Goal: Task Accomplishment & Management: Manage account settings

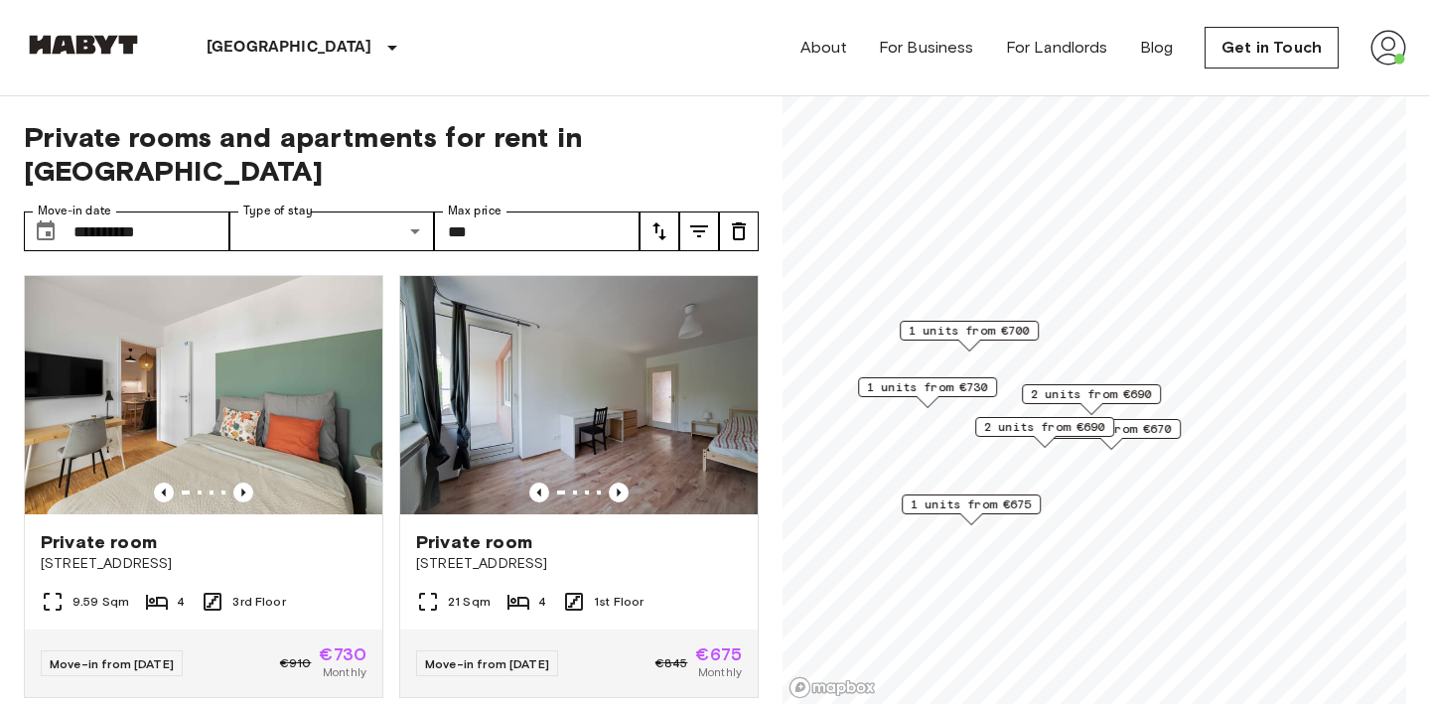
click at [1389, 59] on img at bounding box center [1388, 48] width 36 height 36
click at [1295, 95] on li "Profile" at bounding box center [1314, 84] width 199 height 36
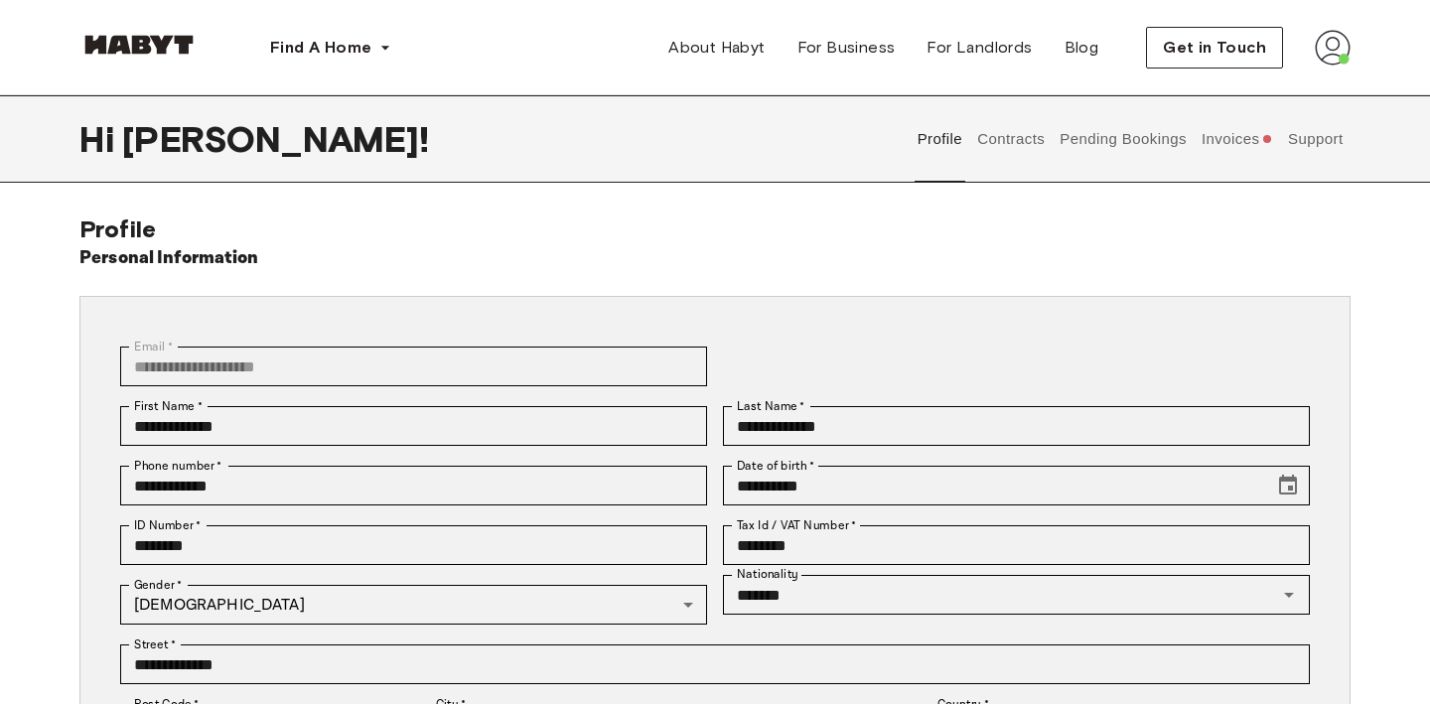
click at [1232, 140] on button "Invoices" at bounding box center [1236, 138] width 76 height 87
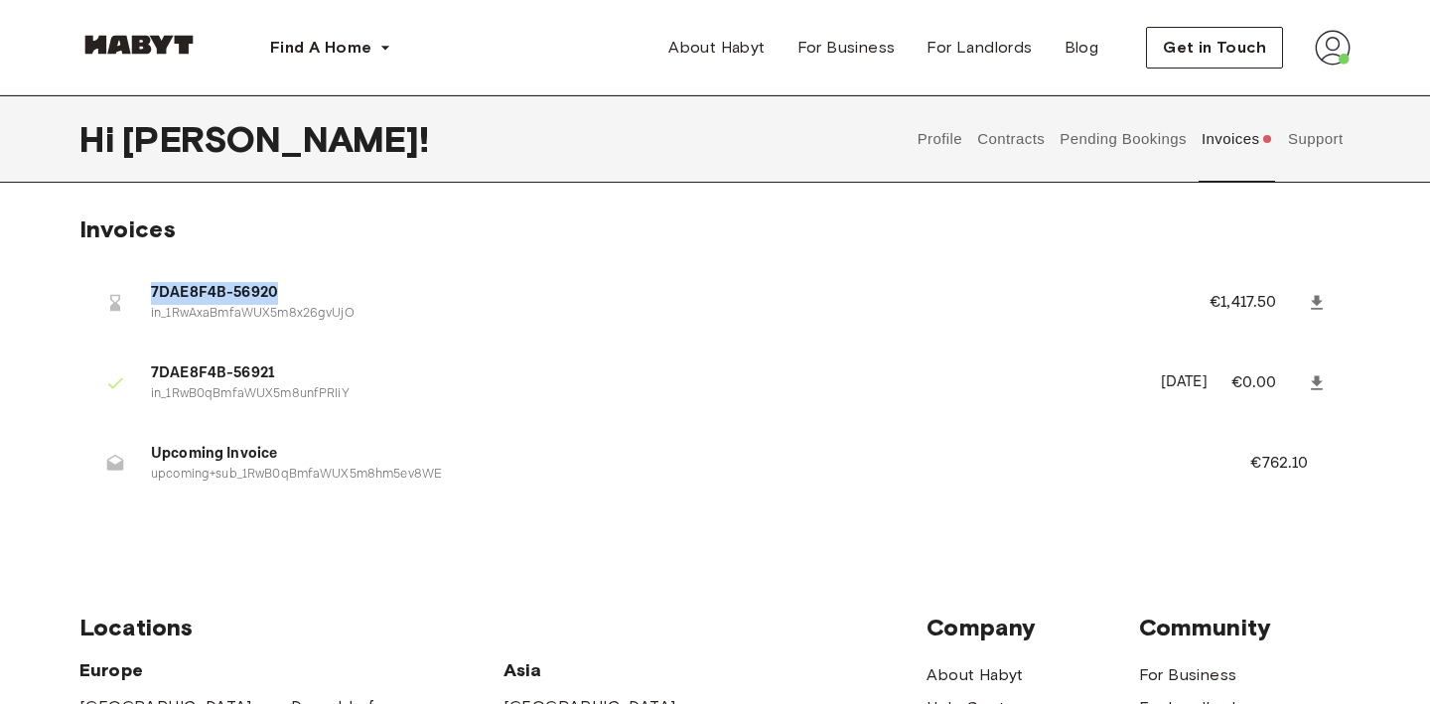
drag, startPoint x: 315, startPoint y: 285, endPoint x: 108, endPoint y: 284, distance: 206.5
click at [109, 283] on li "7DAE8F4B-56920 in_1RwAxaBmfaWUX5m8x26gvUjO €1,417.50" at bounding box center [714, 302] width 1271 height 69
click at [177, 296] on span "7DAE8F4B-56920" at bounding box center [656, 293] width 1011 height 23
drag, startPoint x: 114, startPoint y: 245, endPoint x: 421, endPoint y: 338, distance: 320.4
click at [422, 338] on div "7DAE8F4B-56920 in_1RwAxaBmfaWUX5m8x26gvUjO €1,417.50 7DAE8F4B-56921 in_1RwB0qBm…" at bounding box center [714, 388] width 1271 height 289
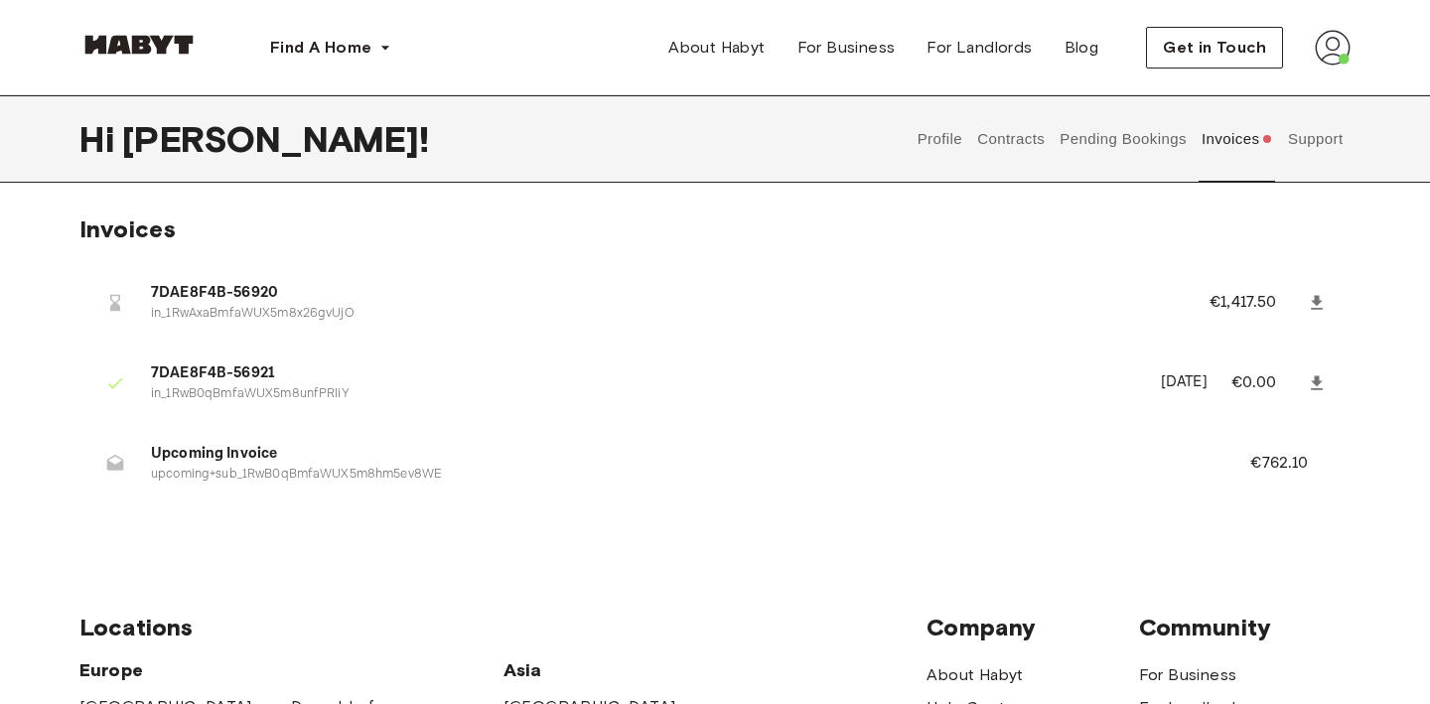
click at [463, 316] on p "in_1RwAxaBmfaWUX5m8x26gvUjO" at bounding box center [656, 314] width 1011 height 19
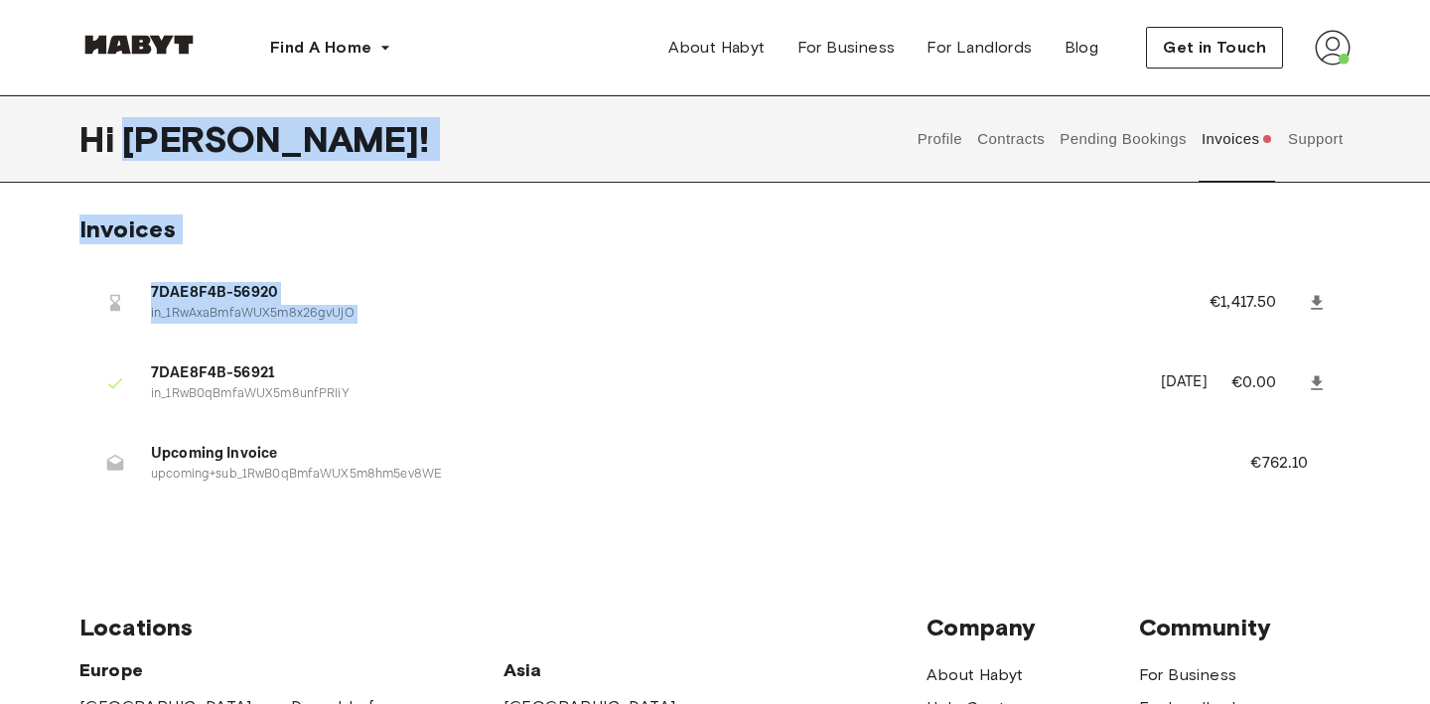
drag, startPoint x: 461, startPoint y: 315, endPoint x: 7, endPoint y: 190, distance: 470.6
click at [7, 190] on div "Hi Pablo ! Profile Contracts Pending Bookings Invoices Support Invoices 7DAE8F4…" at bounding box center [715, 314] width 1430 height 438
click at [77, 198] on div "Hi Pablo ! Profile Contracts Pending Bookings Invoices Support Invoices 7DAE8F4…" at bounding box center [715, 314] width 1430 height 438
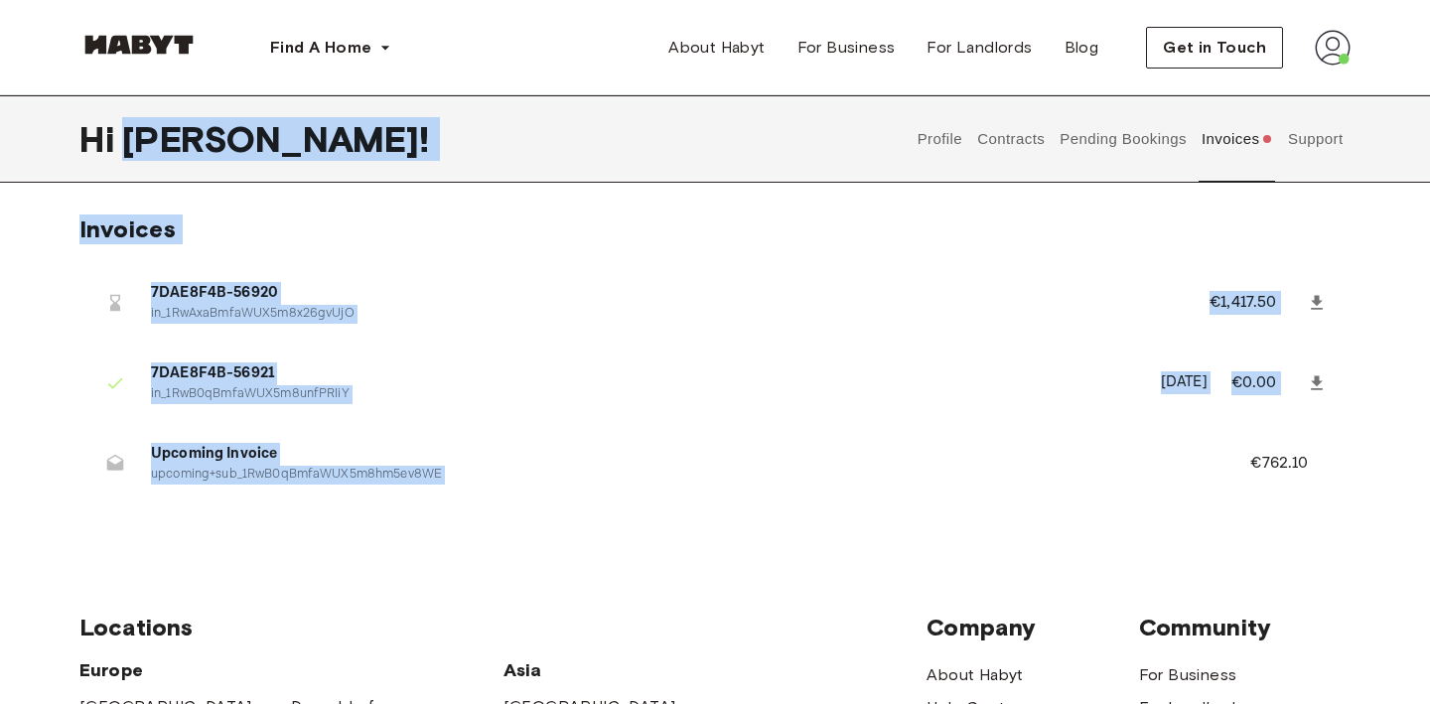
drag, startPoint x: 77, startPoint y: 198, endPoint x: 409, endPoint y: 337, distance: 359.5
click at [410, 384] on div "Hi Pablo ! Profile Contracts Pending Bookings Invoices Support Invoices 7DAE8F4…" at bounding box center [715, 314] width 1430 height 438
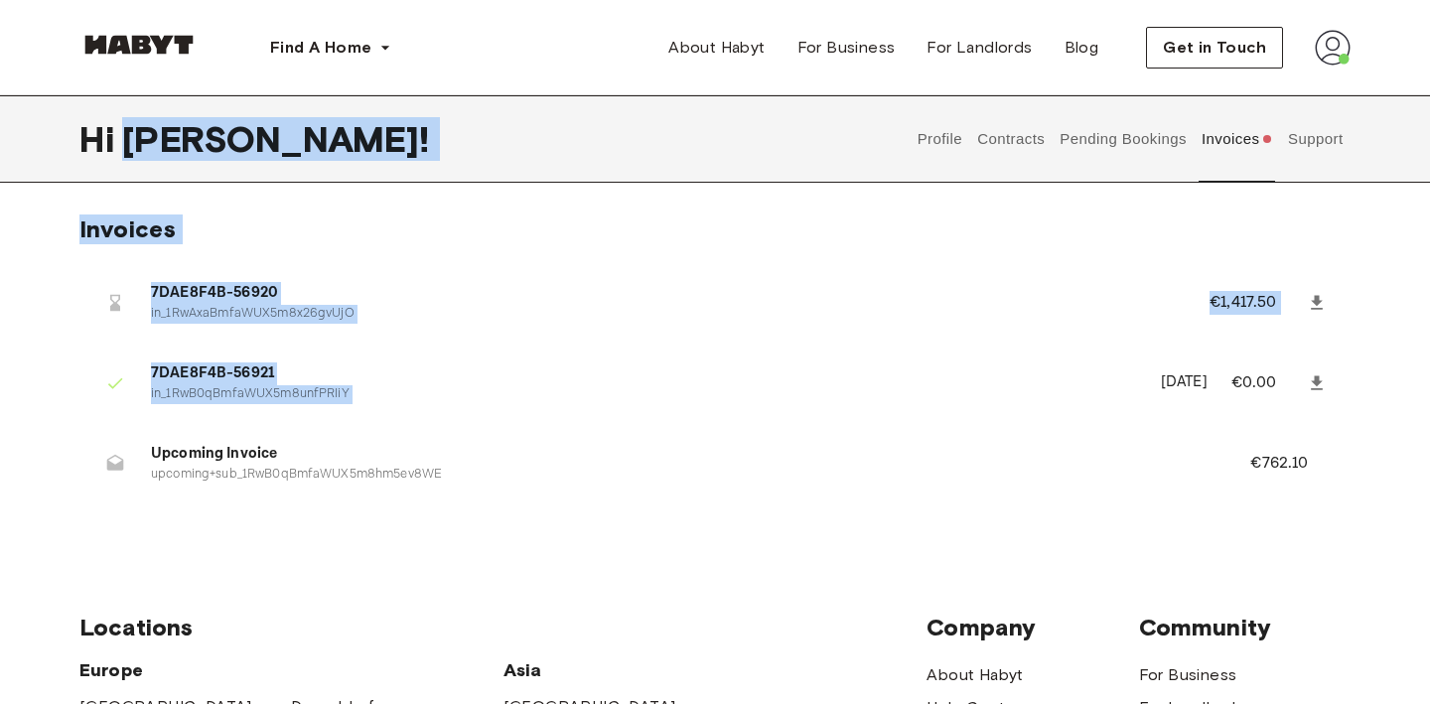
click at [409, 337] on ul "7DAE8F4B-56920 in_1RwAxaBmfaWUX5m8x26gvUjO €1,417.50 7DAE8F4B-56921 in_1RwB0qBm…" at bounding box center [714, 388] width 1271 height 257
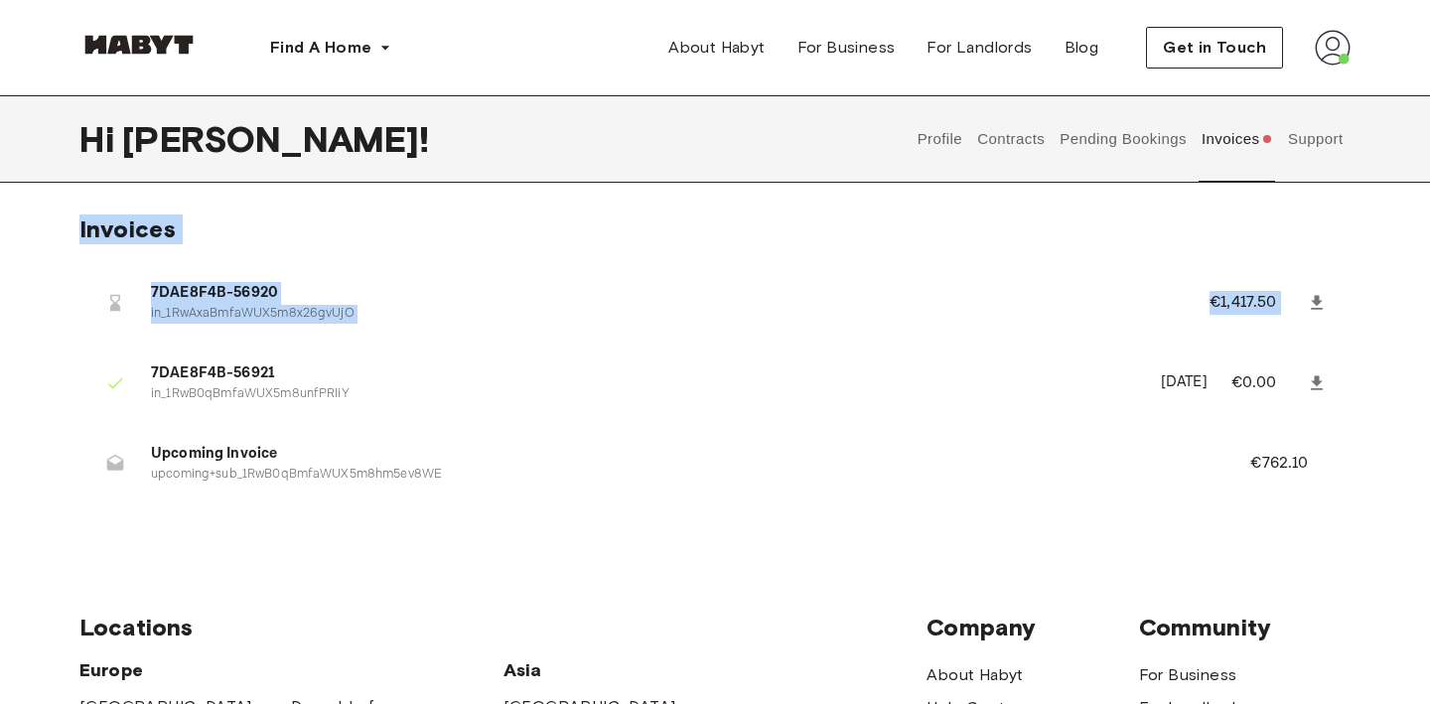
drag, startPoint x: 1381, startPoint y: 141, endPoint x: 466, endPoint y: 354, distance: 939.9
click at [466, 353] on div "Hi Pablo ! Profile Contracts Pending Bookings Invoices Support Invoices 7DAE8F4…" at bounding box center [715, 314] width 1430 height 438
click at [296, 279] on li "7DAE8F4B-56920 in_1RwAxaBmfaWUX5m8x26gvUjO €1,417.50" at bounding box center [714, 302] width 1271 height 69
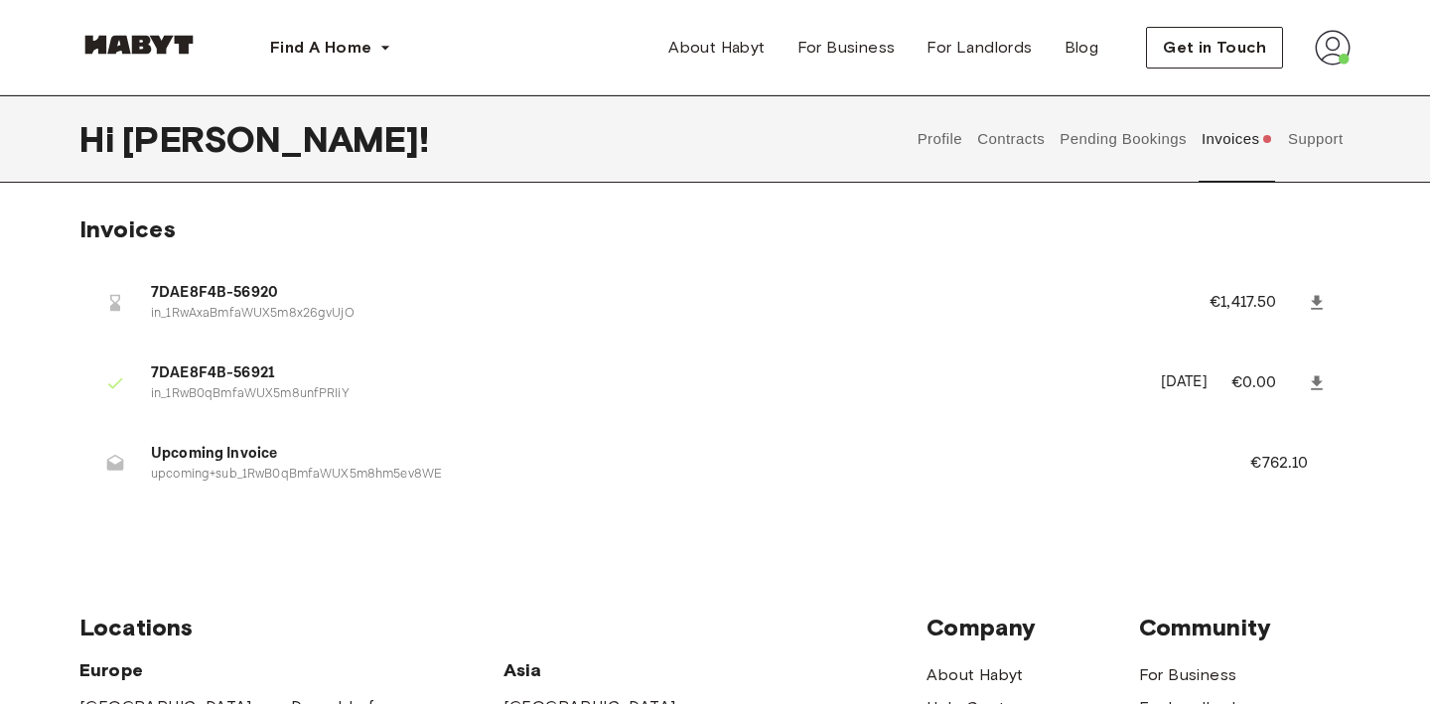
drag, startPoint x: 113, startPoint y: 295, endPoint x: 337, endPoint y: 284, distance: 223.6
click at [337, 284] on li "7DAE8F4B-56920 in_1RwAxaBmfaWUX5m8x26gvUjO €1,417.50" at bounding box center [714, 302] width 1271 height 69
drag, startPoint x: 364, startPoint y: 309, endPoint x: 112, endPoint y: 244, distance: 260.3
click at [112, 244] on div "7DAE8F4B-56920 in_1RwAxaBmfaWUX5m8x26gvUjO €1,417.50 7DAE8F4B-56921 in_1RwB0qBm…" at bounding box center [714, 388] width 1271 height 289
click at [242, 258] on div "7DAE8F4B-56920 in_1RwAxaBmfaWUX5m8x26gvUjO €1,417.50 7DAE8F4B-56921 in_1RwB0qBm…" at bounding box center [714, 388] width 1271 height 289
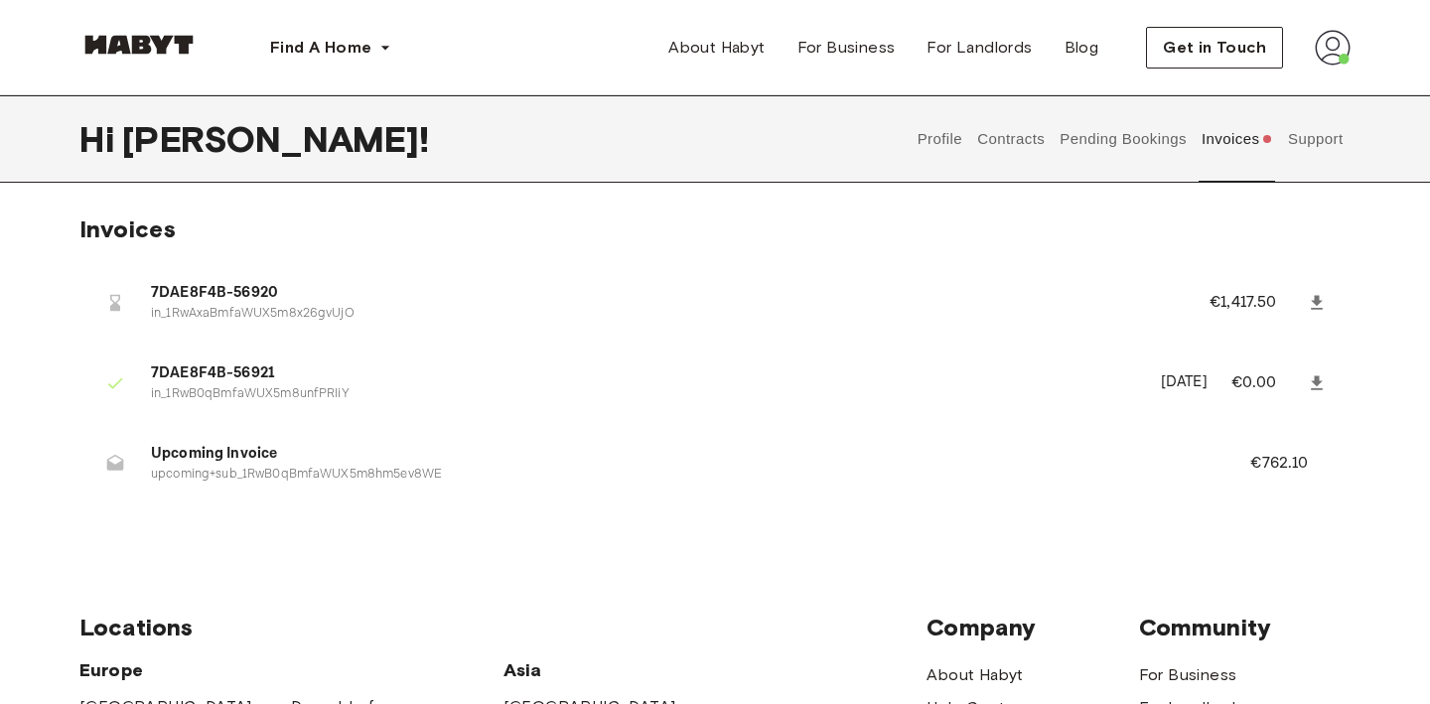
drag, startPoint x: 807, startPoint y: 249, endPoint x: 9, endPoint y: 249, distance: 798.2
click at [12, 249] on div "Invoices 7DAE8F4B-56920 in_1RwAxaBmfaWUX5m8x26gvUjO €1,417.50 7DAE8F4B-56921 in…" at bounding box center [715, 373] width 1430 height 319
drag, startPoint x: 150, startPoint y: 215, endPoint x: 44, endPoint y: 244, distance: 110.1
click at [44, 244] on div "Invoices 7DAE8F4B-56920 in_1RwAxaBmfaWUX5m8x26gvUjO €1,417.50 7DAE8F4B-56921 in…" at bounding box center [715, 373] width 1430 height 319
click at [99, 221] on span "Invoices" at bounding box center [127, 228] width 96 height 29
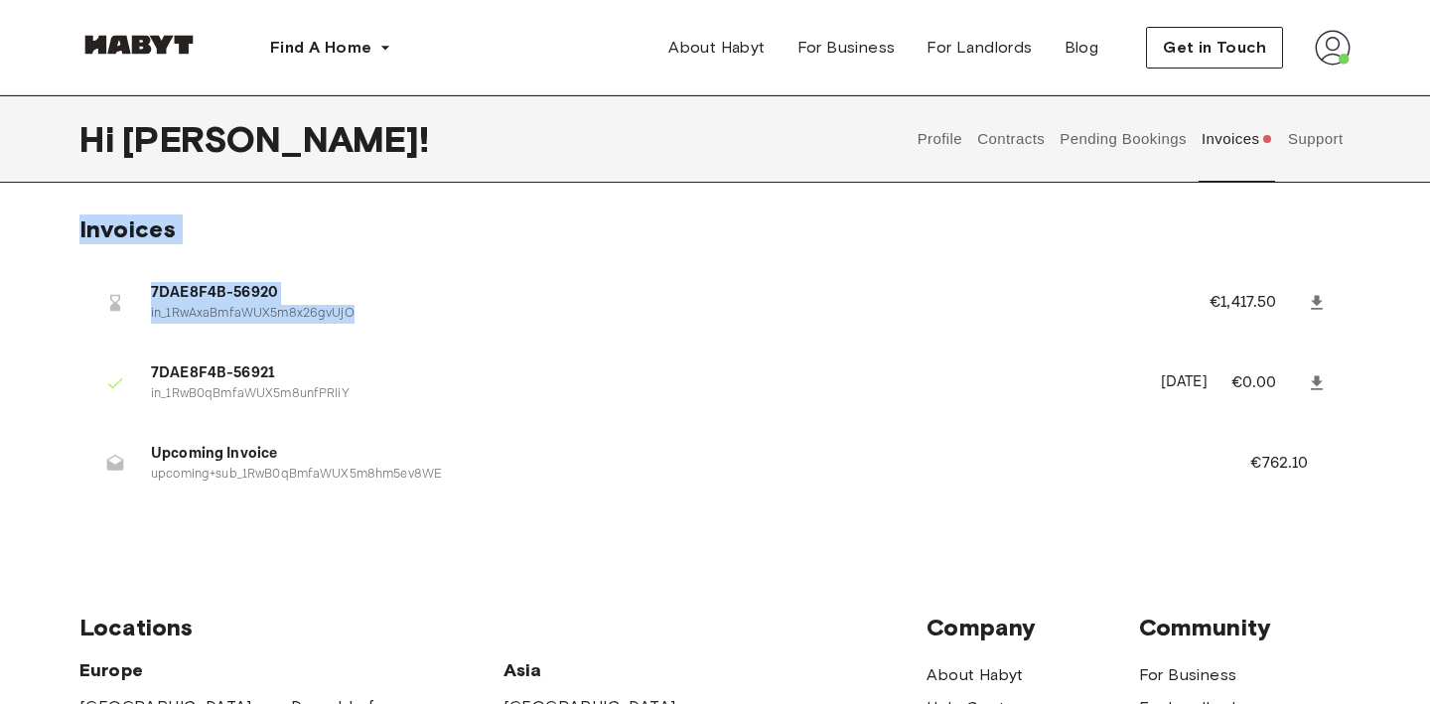
drag, startPoint x: 99, startPoint y: 221, endPoint x: 270, endPoint y: 317, distance: 195.6
click at [270, 317] on div "Invoices 7DAE8F4B-56920 in_1RwAxaBmfaWUX5m8x26gvUjO €1,417.50 7DAE8F4B-56921 in…" at bounding box center [714, 373] width 1271 height 319
click at [269, 317] on p "in_1RwAxaBmfaWUX5m8x26gvUjO" at bounding box center [656, 314] width 1011 height 19
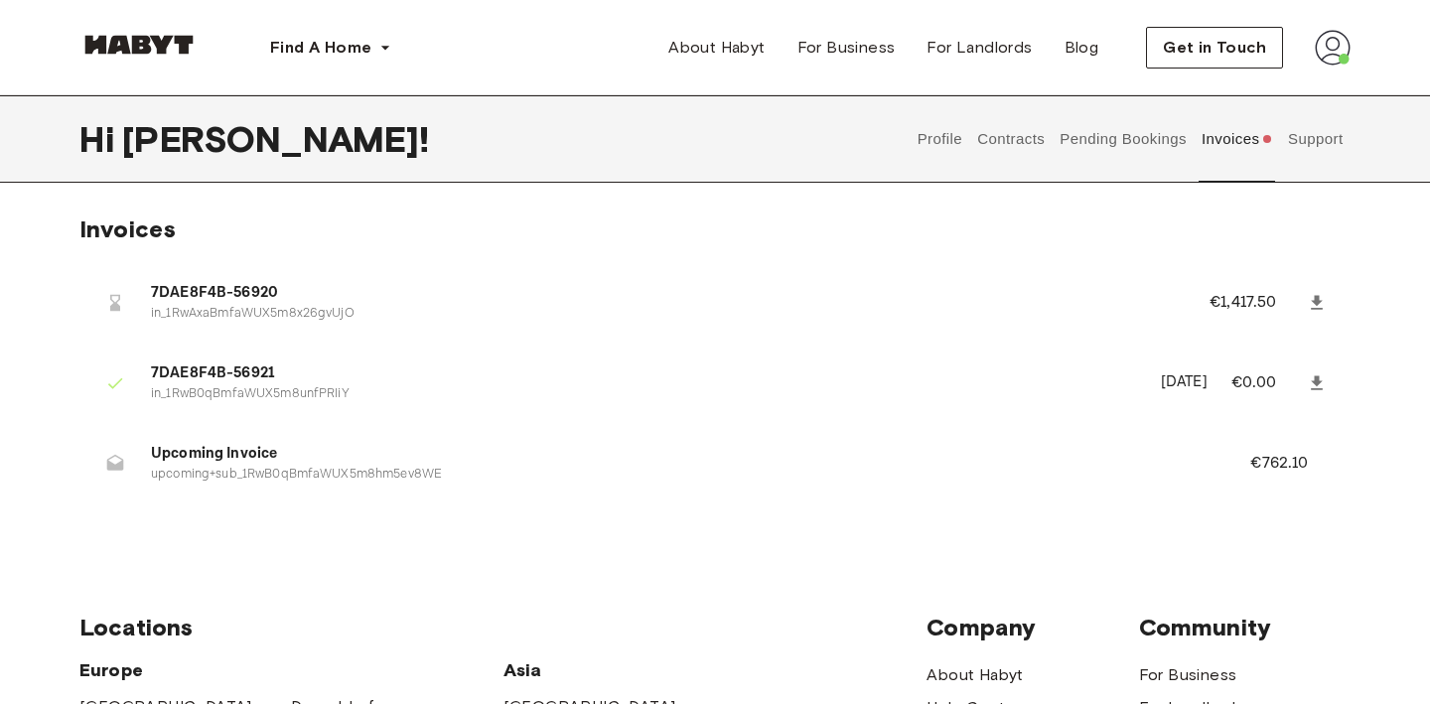
click at [1158, 147] on button "Pending Bookings" at bounding box center [1123, 138] width 132 height 87
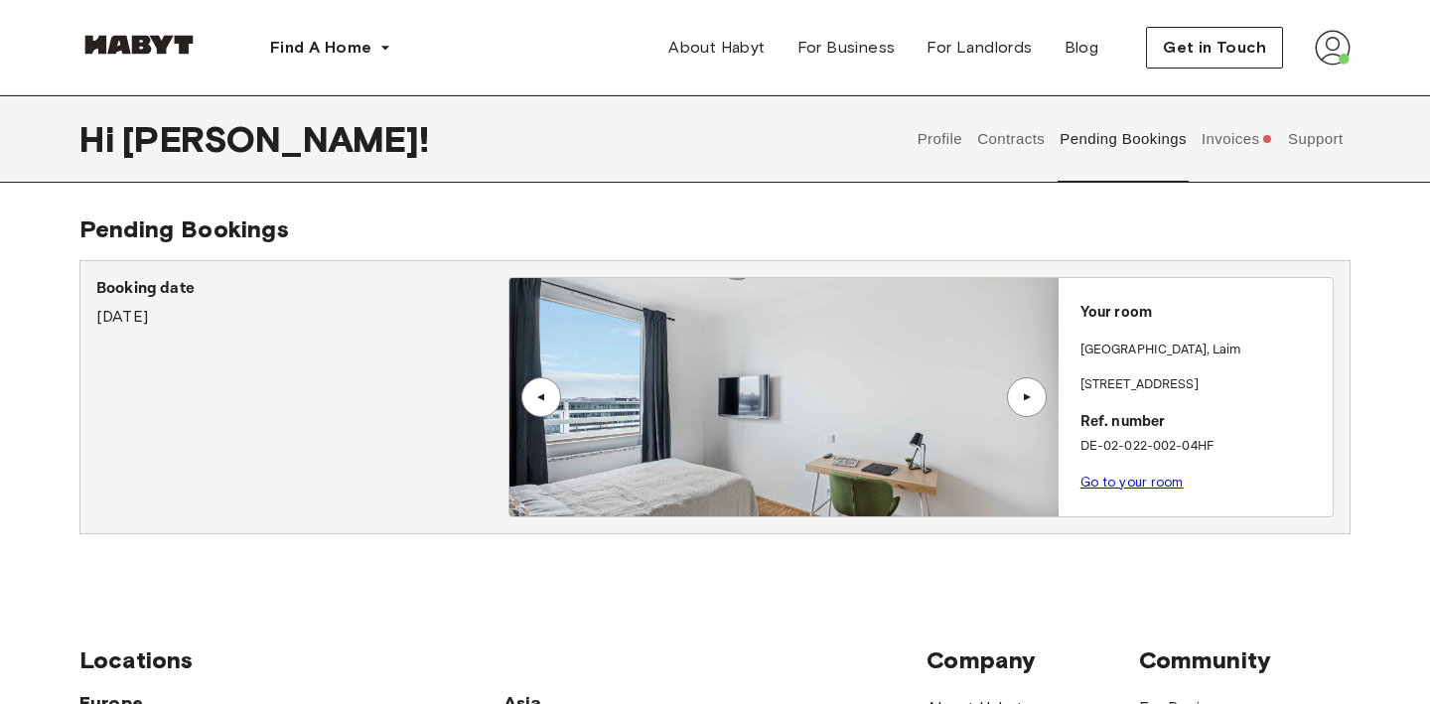
click at [1090, 153] on button "Pending Bookings" at bounding box center [1123, 138] width 132 height 87
click at [1035, 153] on button "Contracts" at bounding box center [1011, 138] width 72 height 87
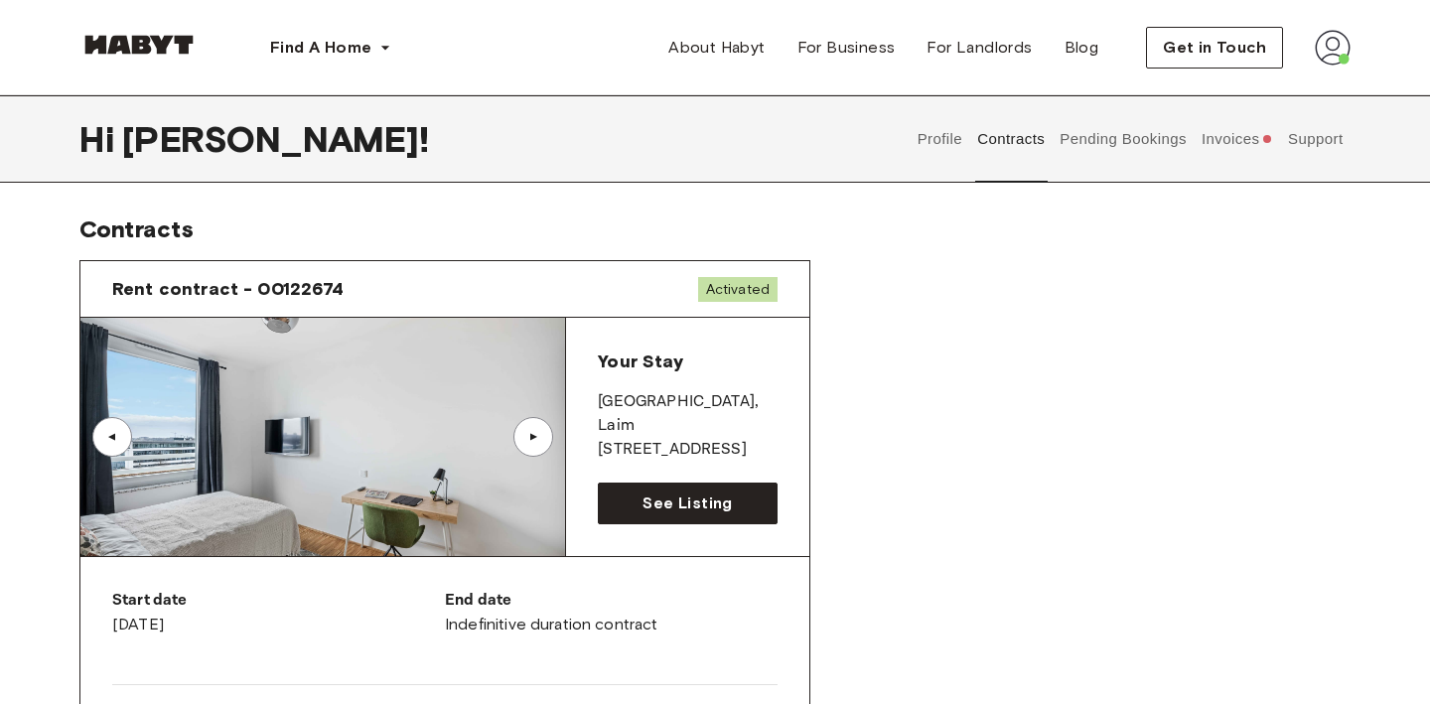
click at [924, 152] on button "Profile" at bounding box center [939, 138] width 51 height 87
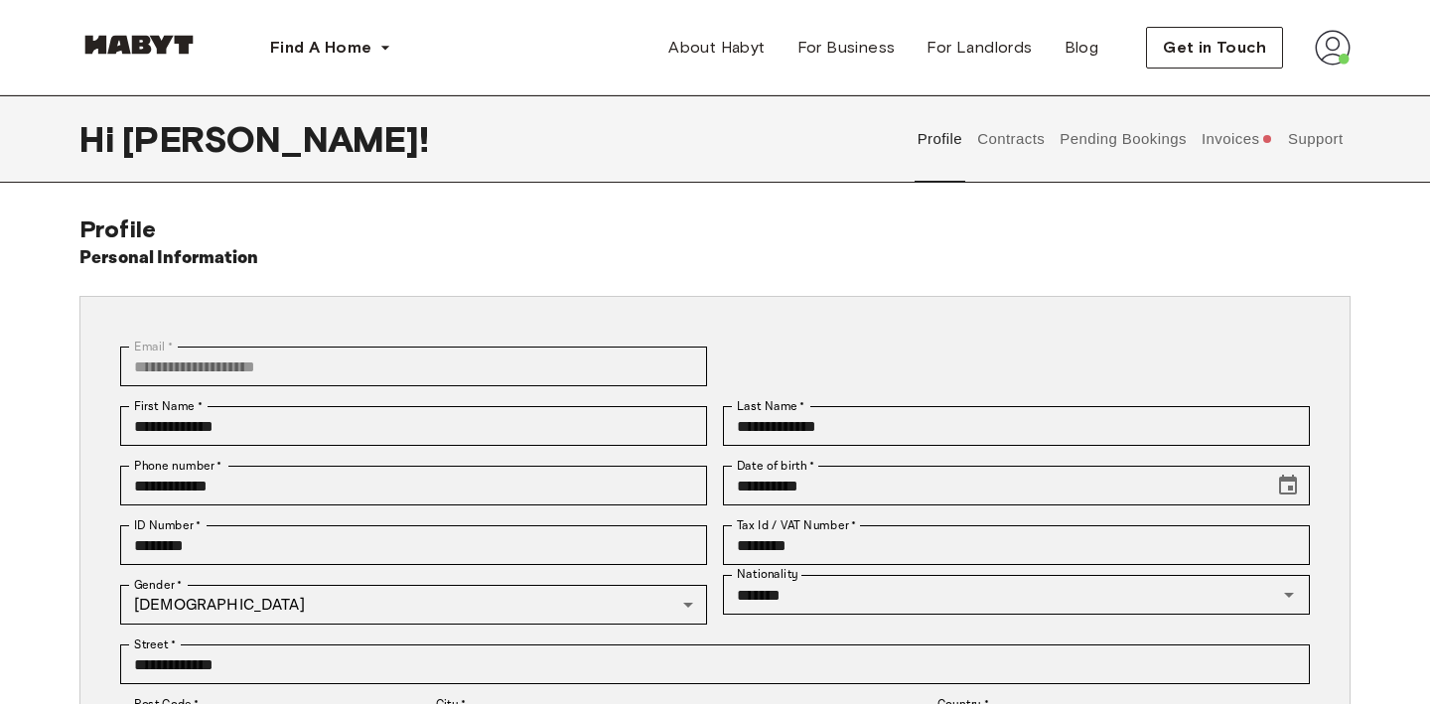
click at [1259, 150] on button "Invoices" at bounding box center [1236, 138] width 76 height 87
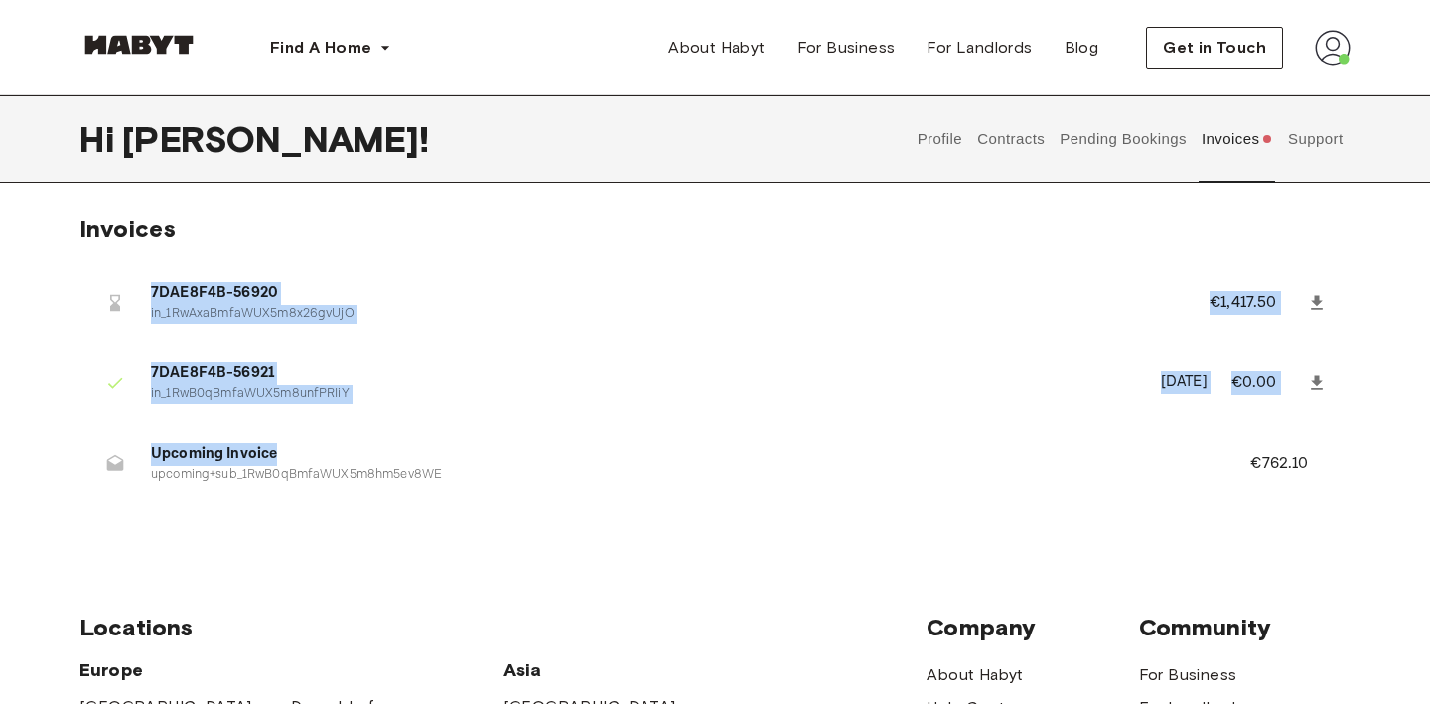
drag, startPoint x: 115, startPoint y: 281, endPoint x: 355, endPoint y: 461, distance: 300.0
click at [357, 462] on ul "7DAE8F4B-56920 in_1RwAxaBmfaWUX5m8x26gvUjO €1,417.50 7DAE8F4B-56921 in_1RwB0qBm…" at bounding box center [714, 388] width 1271 height 257
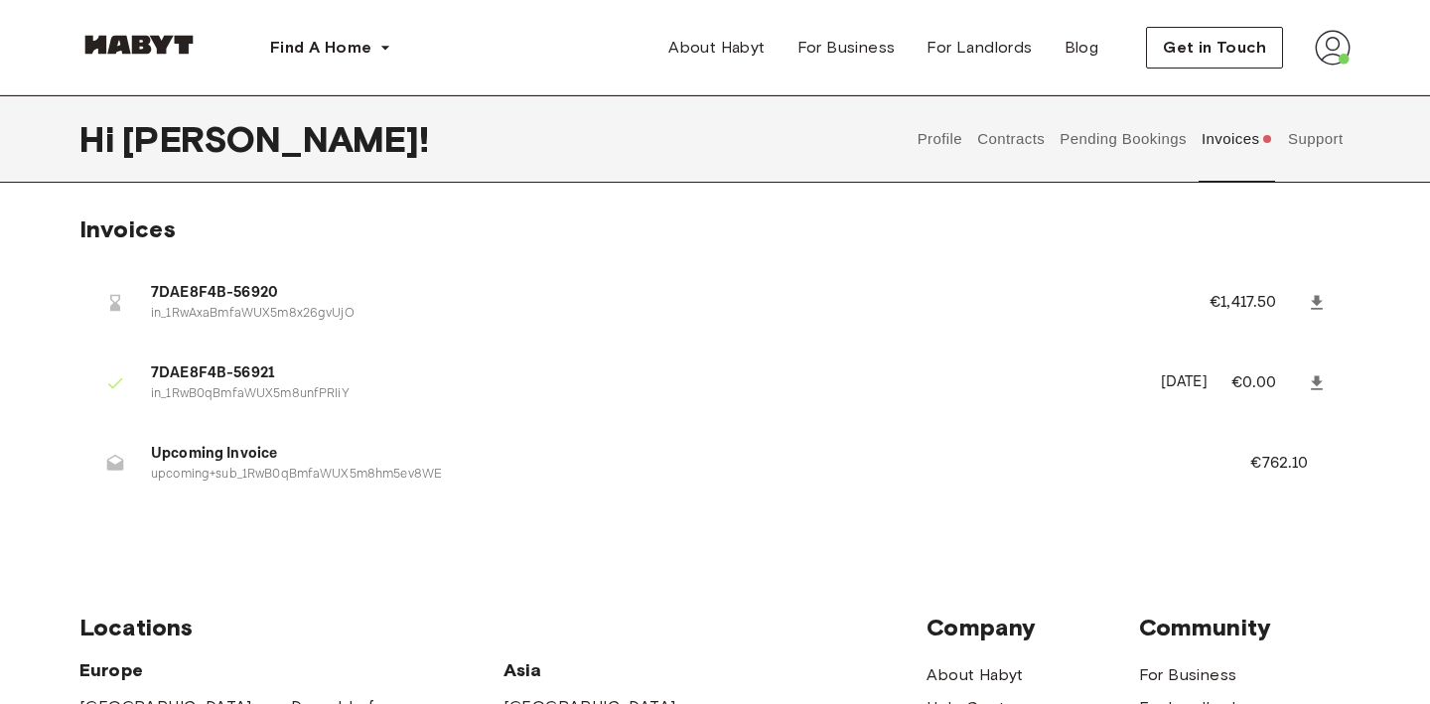
click at [267, 206] on div "Hi Pablo ! Profile Contracts Pending Bookings Invoices Support Invoices 7DAE8F4…" at bounding box center [715, 314] width 1430 height 438
drag, startPoint x: 135, startPoint y: 308, endPoint x: 415, endPoint y: 307, distance: 280.0
click at [415, 307] on li "7DAE8F4B-56920 in_1RwAxaBmfaWUX5m8x26gvUjO €1,417.50" at bounding box center [714, 302] width 1271 height 69
click at [344, 257] on div "7DAE8F4B-56920 in_1RwAxaBmfaWUX5m8x26gvUjO €1,417.50 7DAE8F4B-56921 in_1RwB0qBm…" at bounding box center [714, 388] width 1271 height 289
drag, startPoint x: 39, startPoint y: 375, endPoint x: 359, endPoint y: 376, distance: 320.7
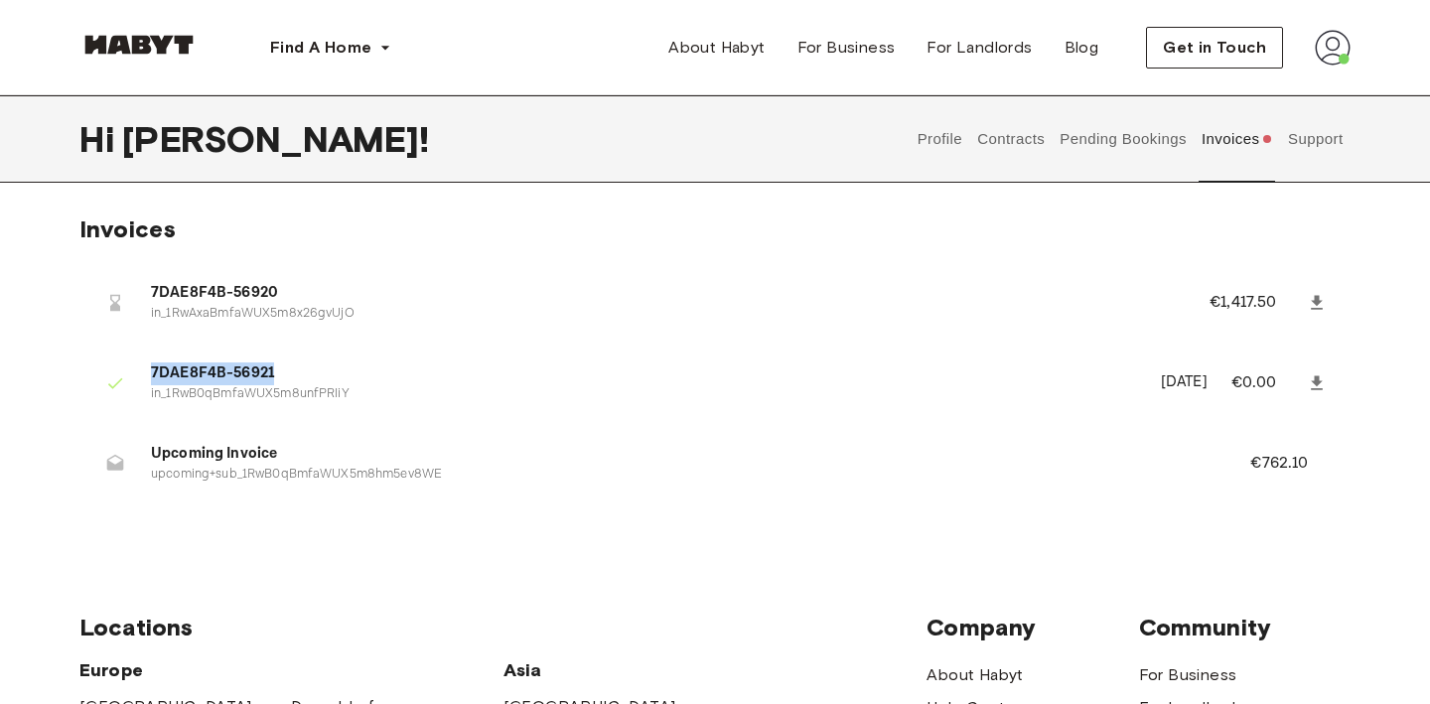
click at [359, 376] on div "Invoices 7DAE8F4B-56920 in_1RwAxaBmfaWUX5m8x26gvUjO €1,417.50 7DAE8F4B-56921 in…" at bounding box center [715, 373] width 1430 height 319
click at [42, 366] on div "Invoices 7DAE8F4B-56920 in_1RwAxaBmfaWUX5m8x26gvUjO €1,417.50 7DAE8F4B-56921 in…" at bounding box center [715, 373] width 1430 height 319
drag, startPoint x: 1286, startPoint y: 369, endPoint x: 337, endPoint y: 353, distance: 949.3
click at [337, 353] on li "7DAE8F4B-56921 in_1RwB0qBmfaWUX5m8unfPRIiY August 14th, 2025 €0.00" at bounding box center [714, 382] width 1271 height 69
click at [1421, 306] on div "Invoices 7DAE8F4B-56920 in_1RwAxaBmfaWUX5m8x26gvUjO €1,417.50 7DAE8F4B-56921 in…" at bounding box center [715, 373] width 1430 height 319
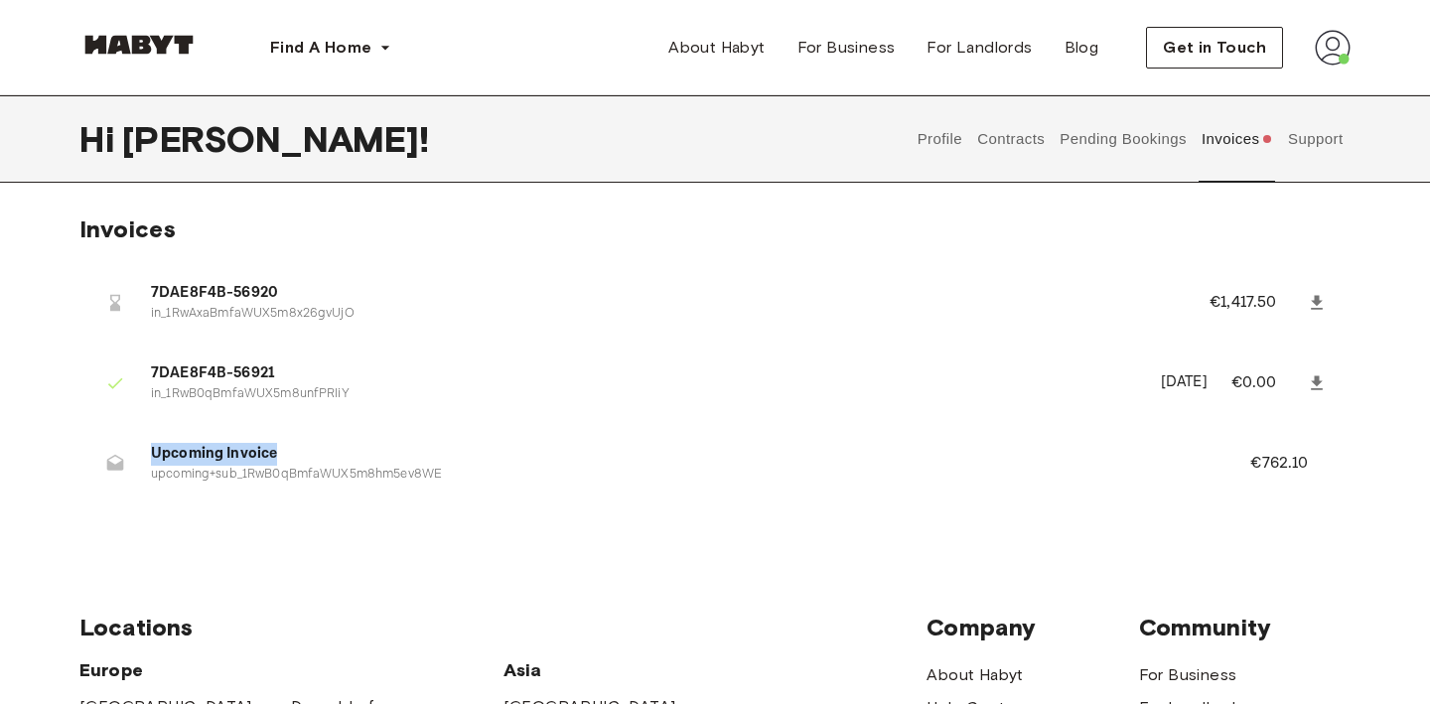
drag, startPoint x: 145, startPoint y: 459, endPoint x: 1019, endPoint y: 451, distance: 873.7
click at [1018, 451] on li "Upcoming Invoice upcoming+sub_1RwB0qBmfaWUX5m8hm5ev8WE €762.10" at bounding box center [714, 463] width 1271 height 69
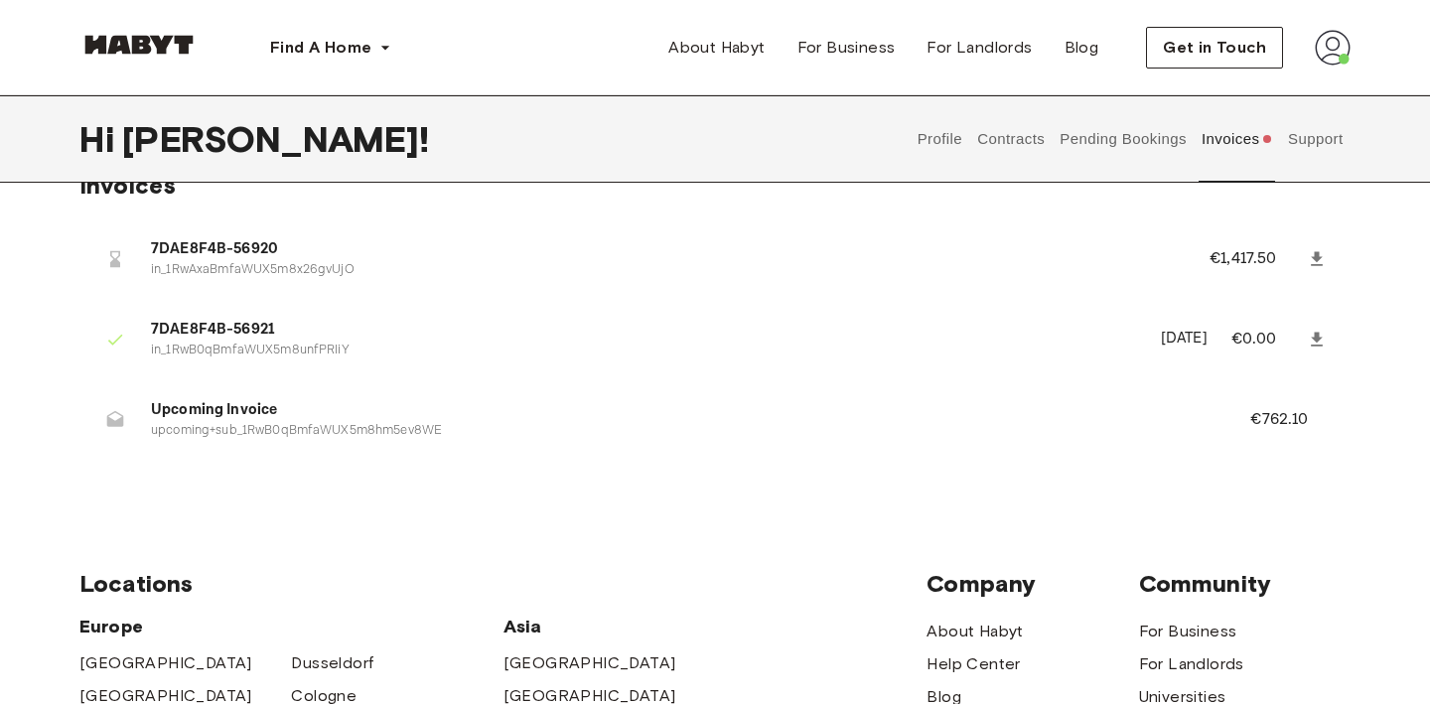
scroll to position [43, 0]
drag, startPoint x: 1317, startPoint y: 421, endPoint x: 597, endPoint y: 449, distance: 721.3
click at [621, 451] on li "Upcoming Invoice upcoming+sub_1RwB0qBmfaWUX5m8hm5ev8WE €762.10" at bounding box center [714, 420] width 1271 height 69
drag, startPoint x: 108, startPoint y: 395, endPoint x: 1363, endPoint y: 424, distance: 1255.2
click at [1364, 424] on div "Invoices 7DAE8F4B-56920 in_1RwAxaBmfaWUX5m8x26gvUjO €1,417.50 7DAE8F4B-56921 in…" at bounding box center [715, 331] width 1430 height 319
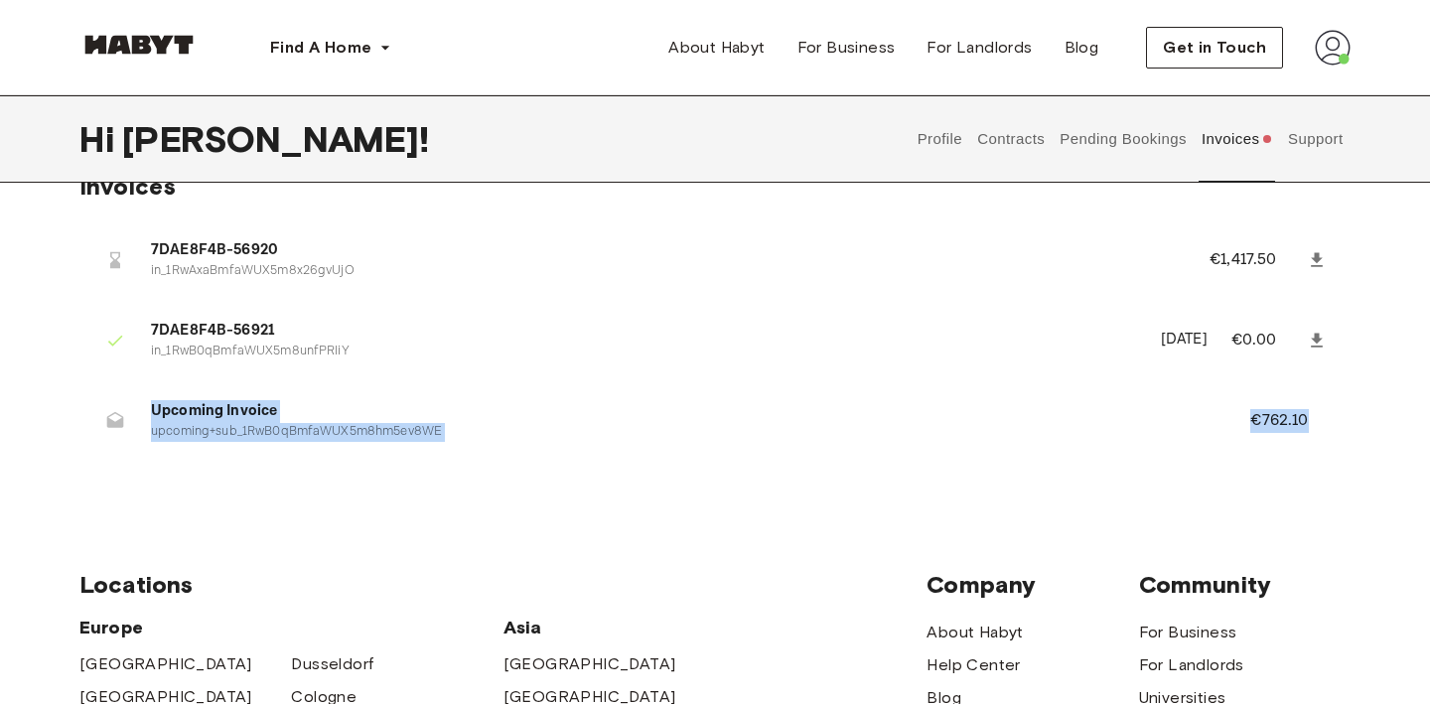
click at [1363, 424] on div "Invoices 7DAE8F4B-56920 in_1RwAxaBmfaWUX5m8x26gvUjO €1,417.50 7DAE8F4B-56921 in…" at bounding box center [715, 331] width 1430 height 319
